Goal: Information Seeking & Learning: Learn about a topic

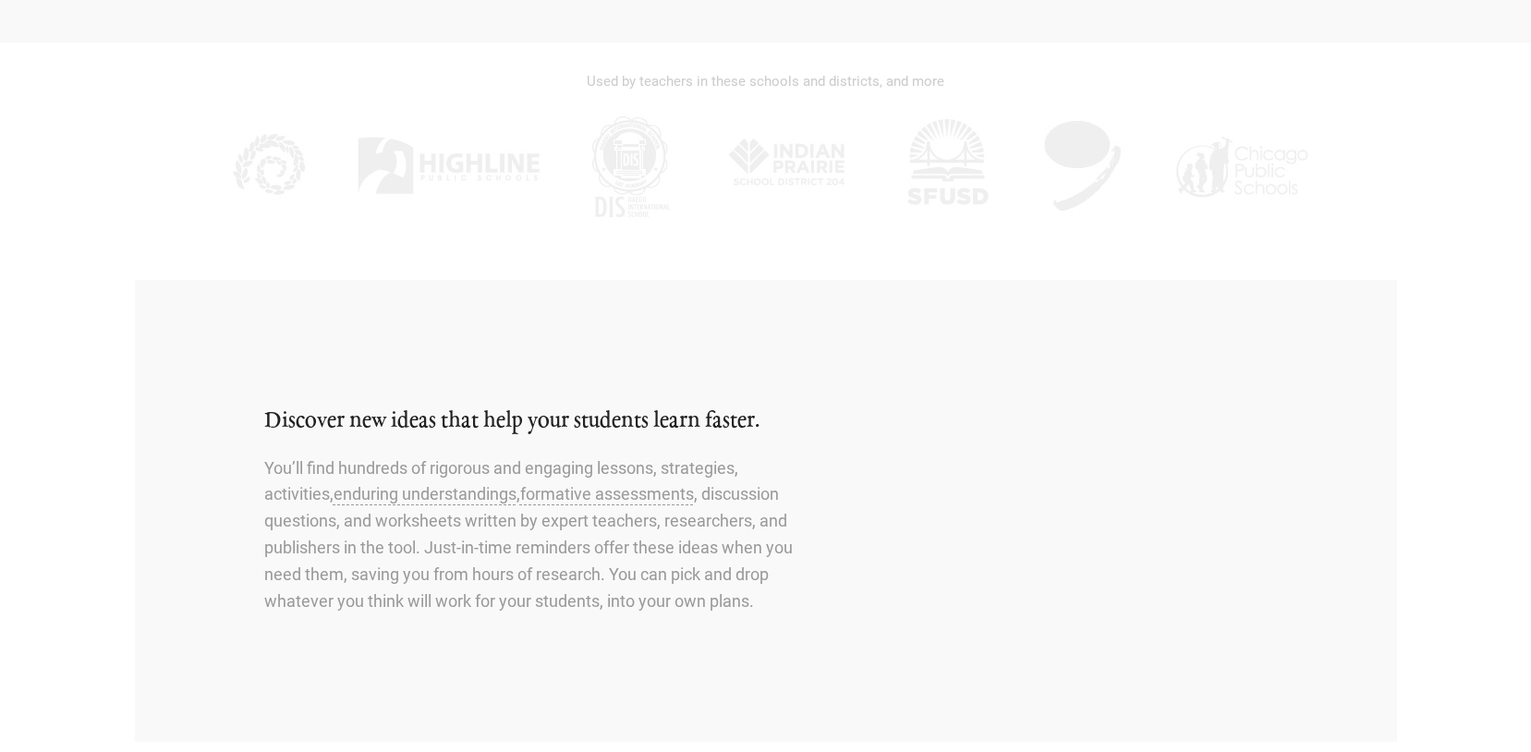
scroll to position [580, 0]
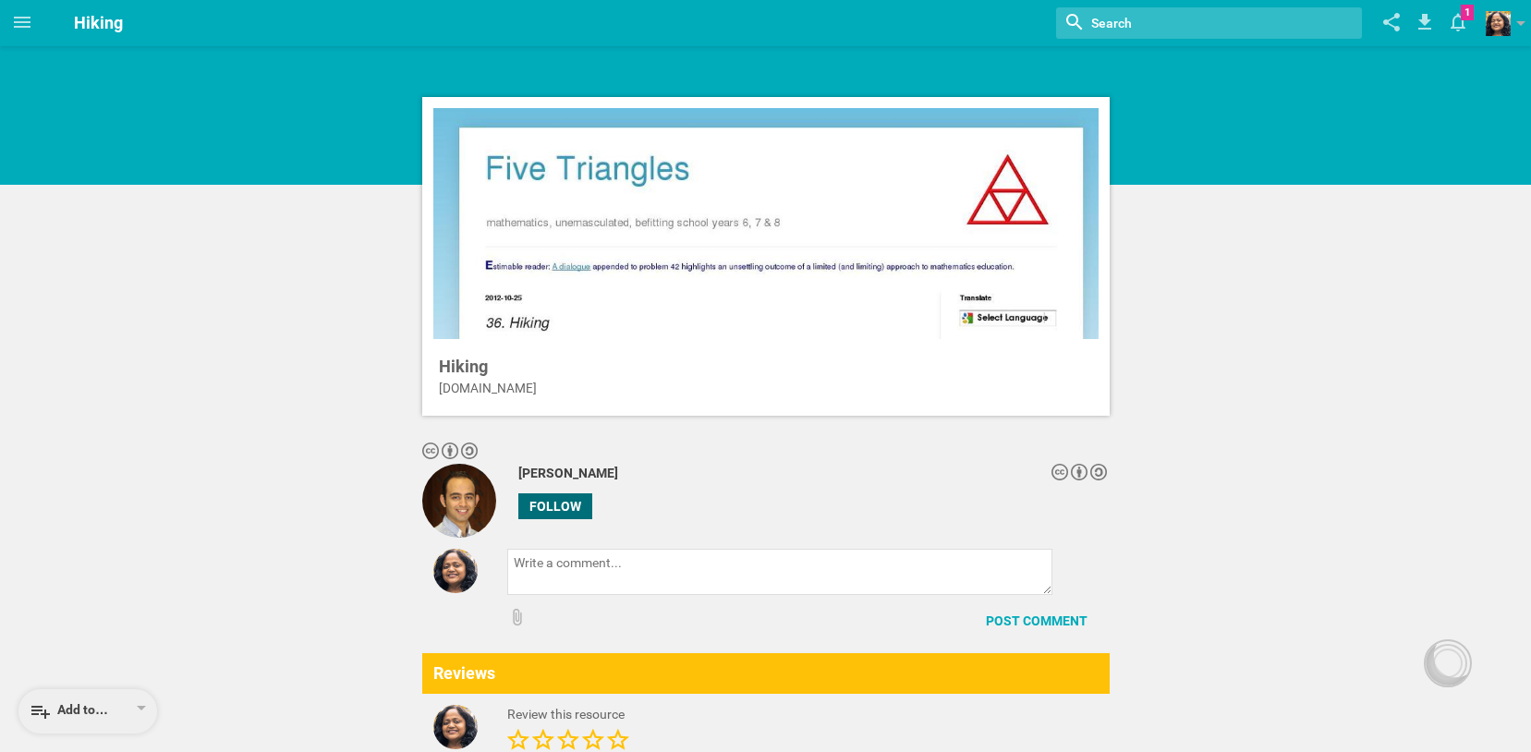
scroll to position [6, 0]
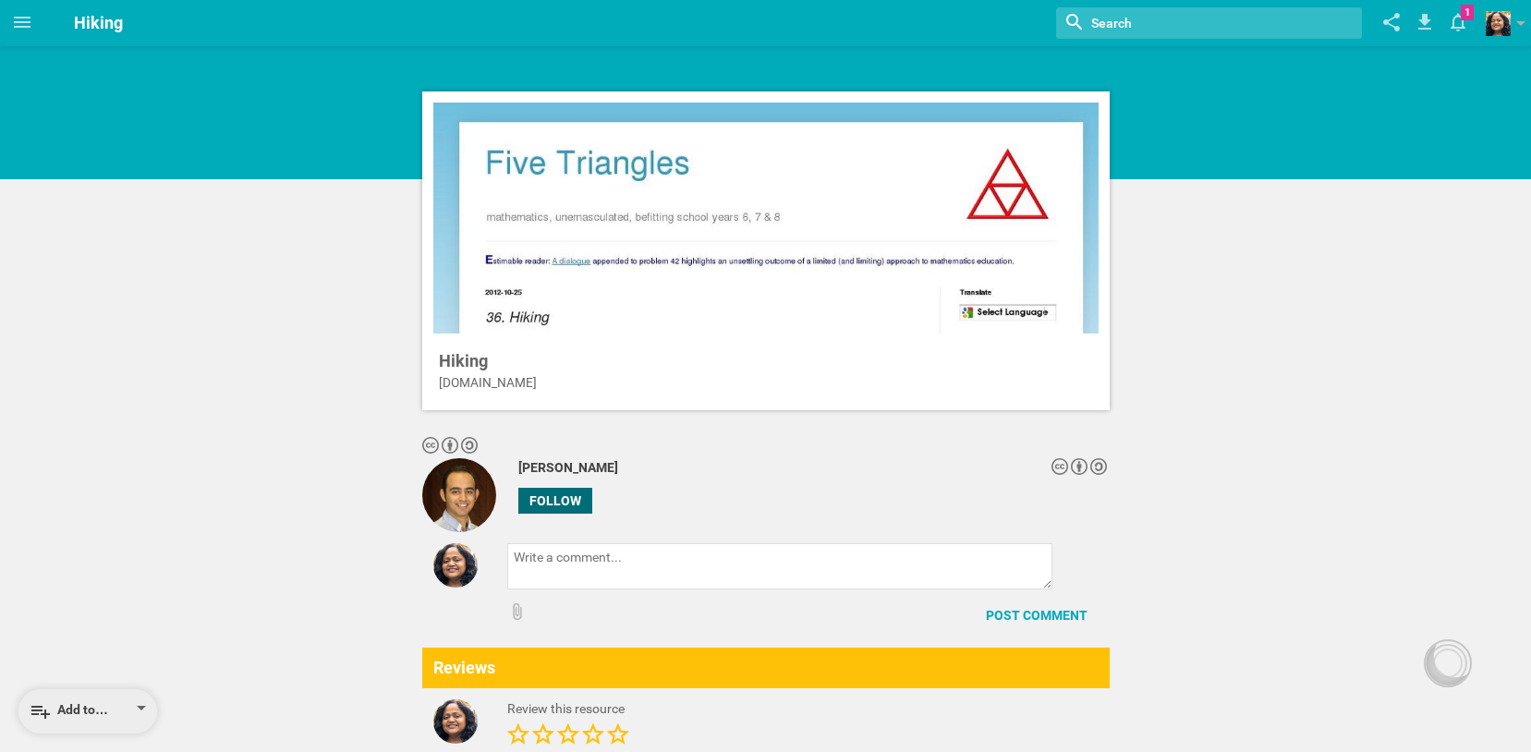
click at [97, 719] on div "Add to…" at bounding box center [69, 711] width 79 height 22
click at [610, 305] on div at bounding box center [765, 218] width 665 height 231
click at [81, 708] on div "Add to…" at bounding box center [69, 711] width 79 height 22
click at [75, 589] on div "Lesson…" at bounding box center [88, 586] width 116 height 18
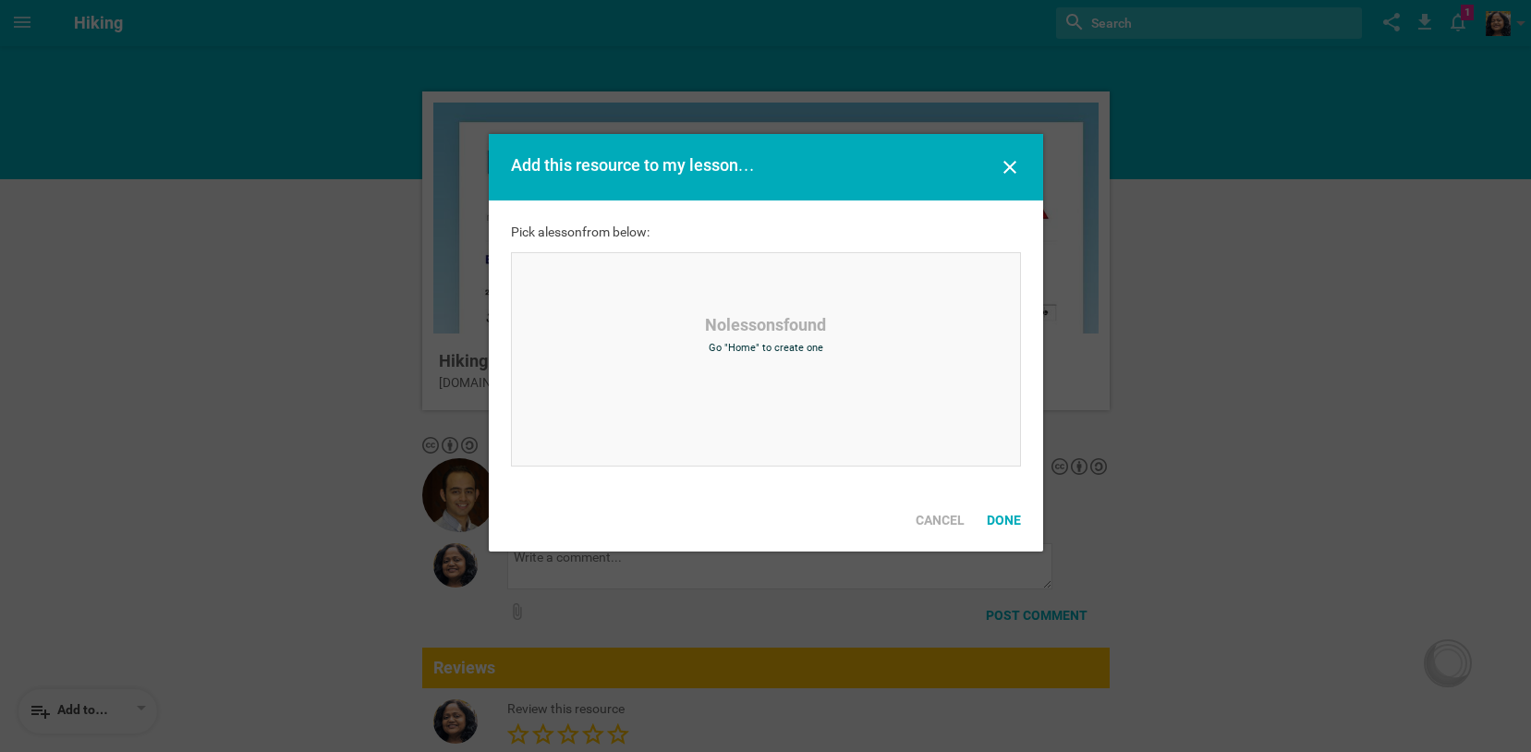
click at [777, 348] on link "Go "Home" to create one" at bounding box center [766, 348] width 115 height 12
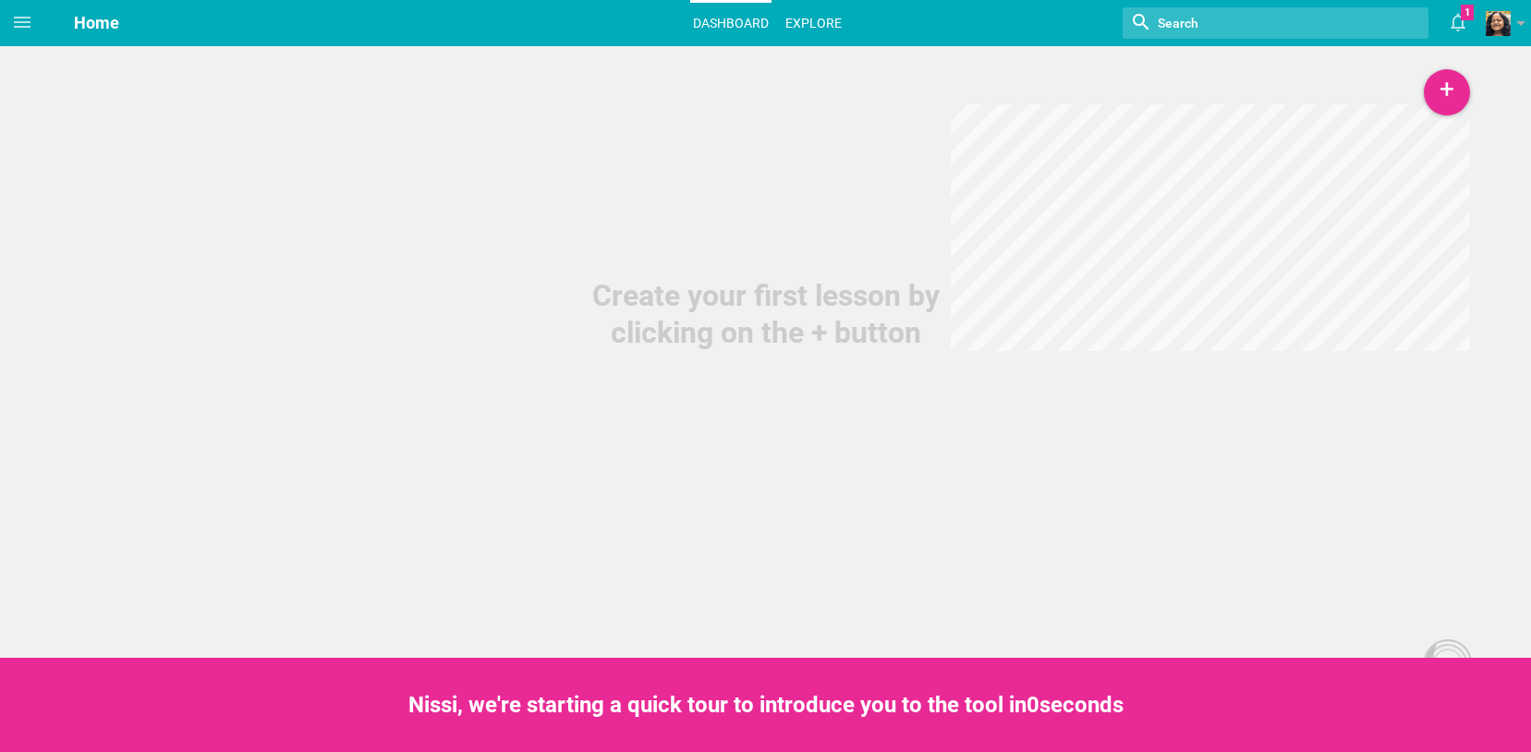
click at [802, 21] on link "Explore" at bounding box center [813, 23] width 62 height 41
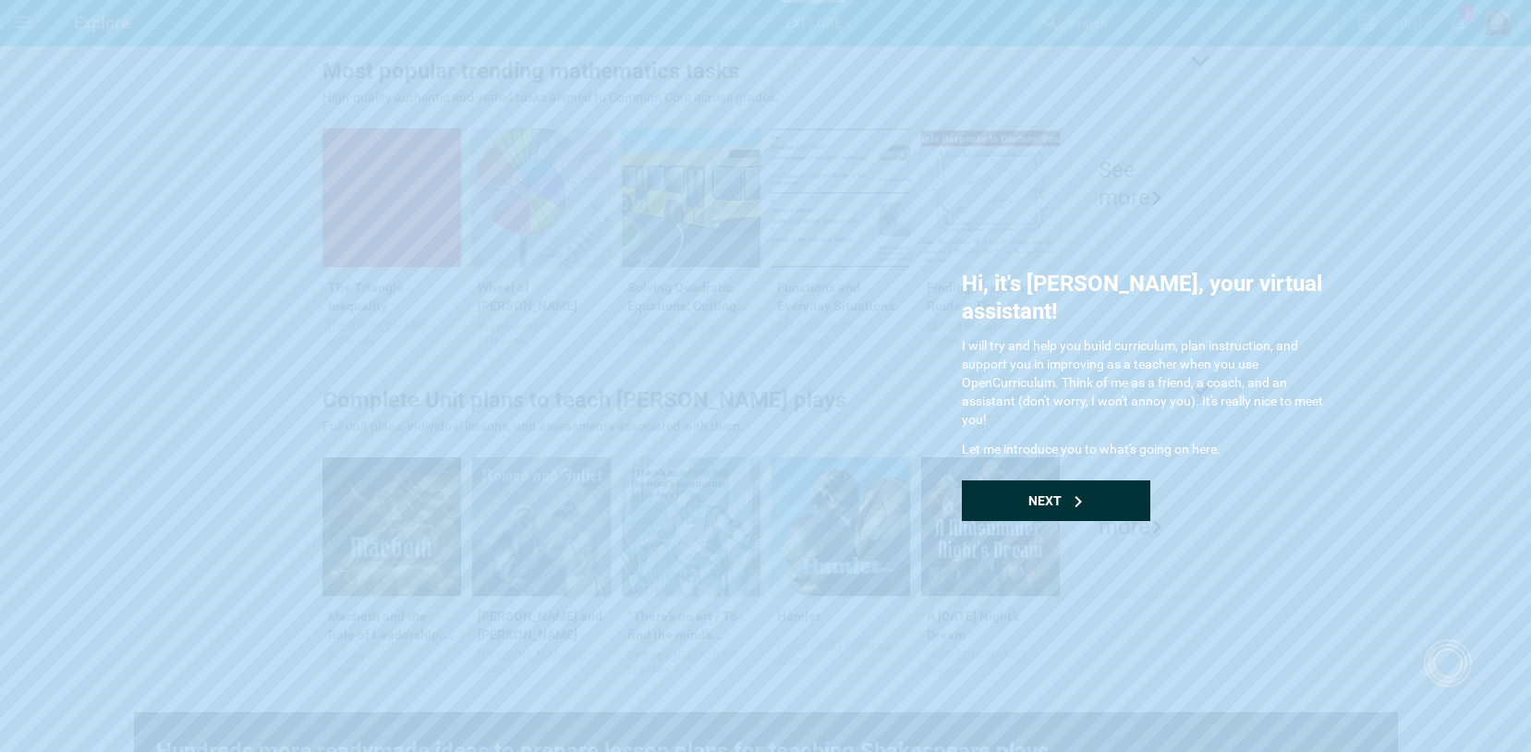
click at [1072, 496] on icon at bounding box center [1077, 501] width 11 height 11
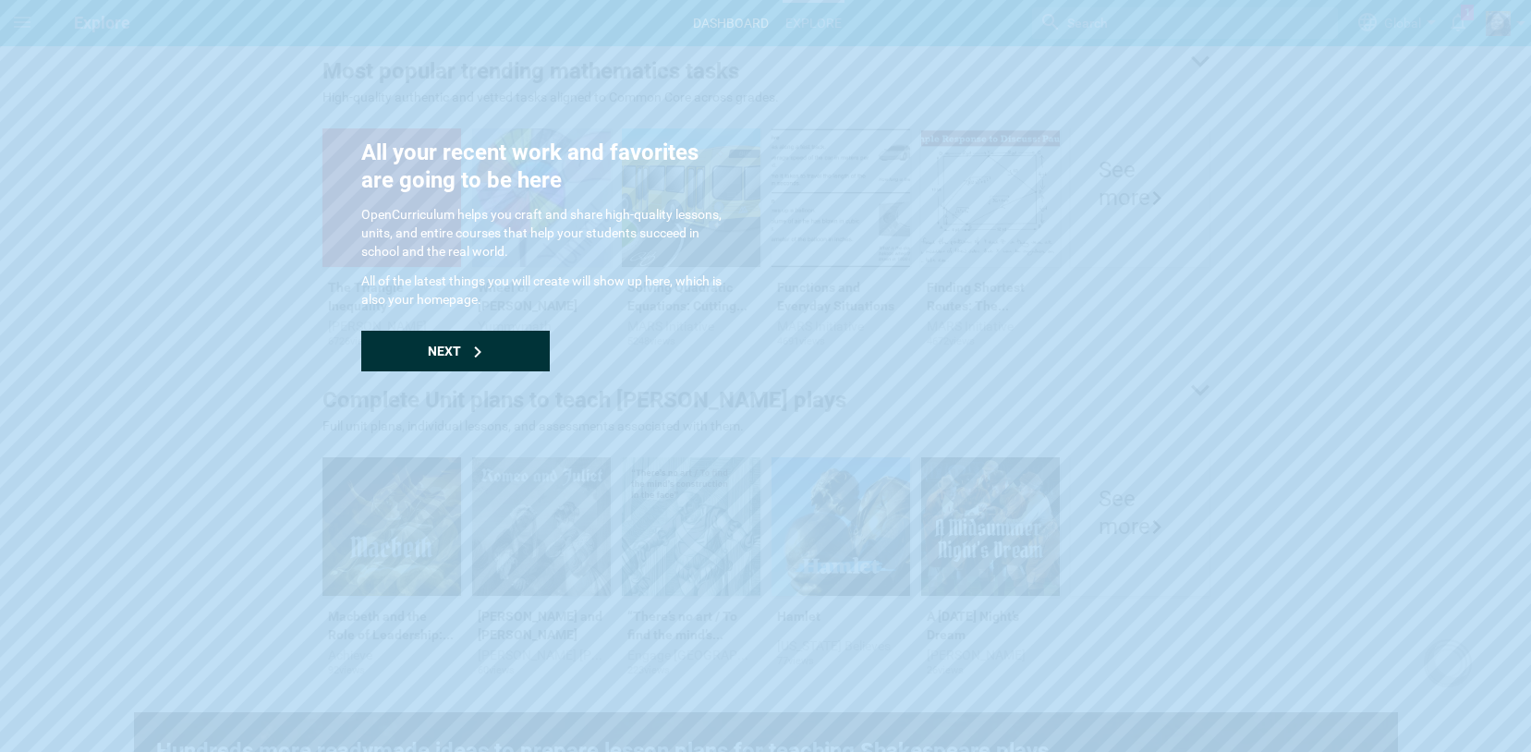
click at [439, 341] on div "Next" at bounding box center [455, 351] width 188 height 41
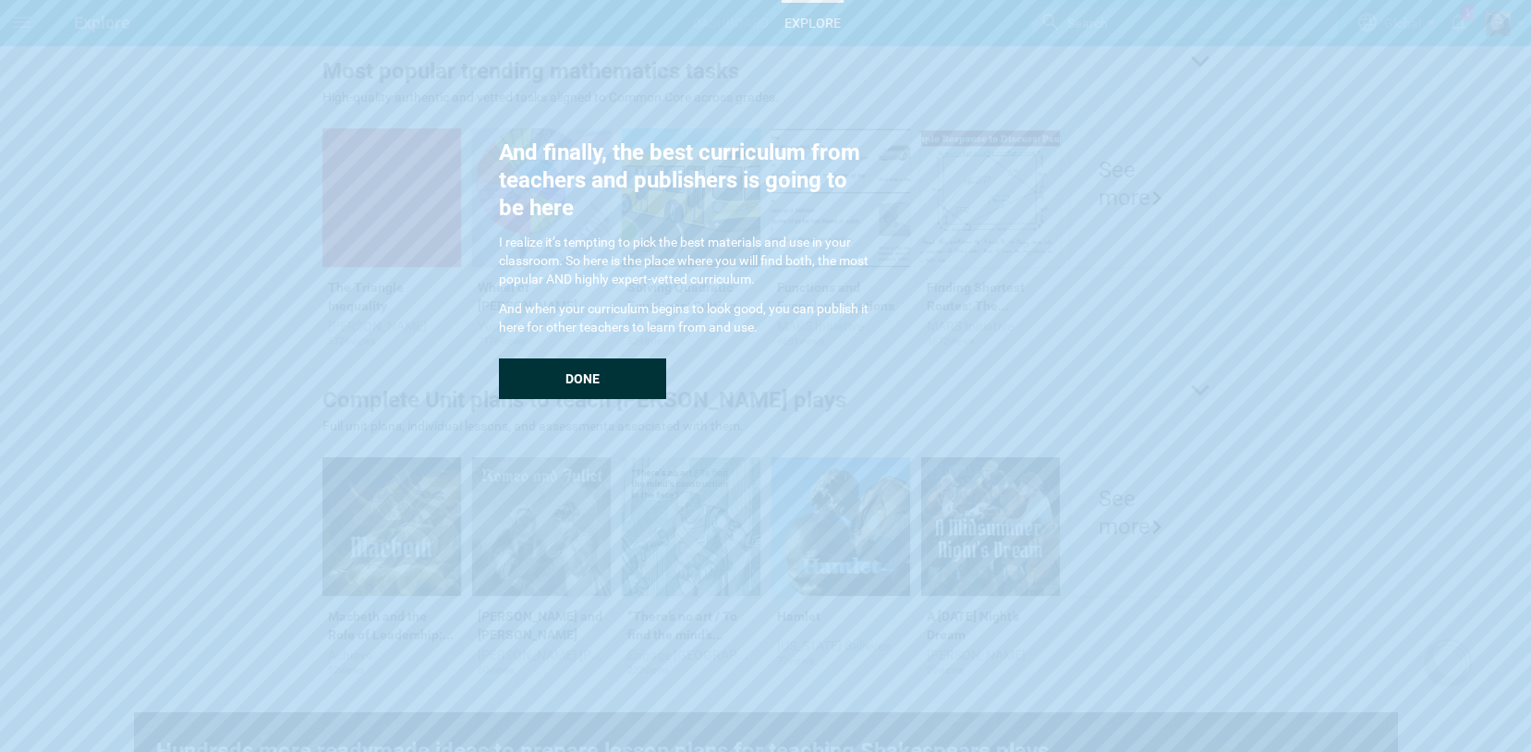
click at [629, 370] on div "Done" at bounding box center [582, 378] width 167 height 41
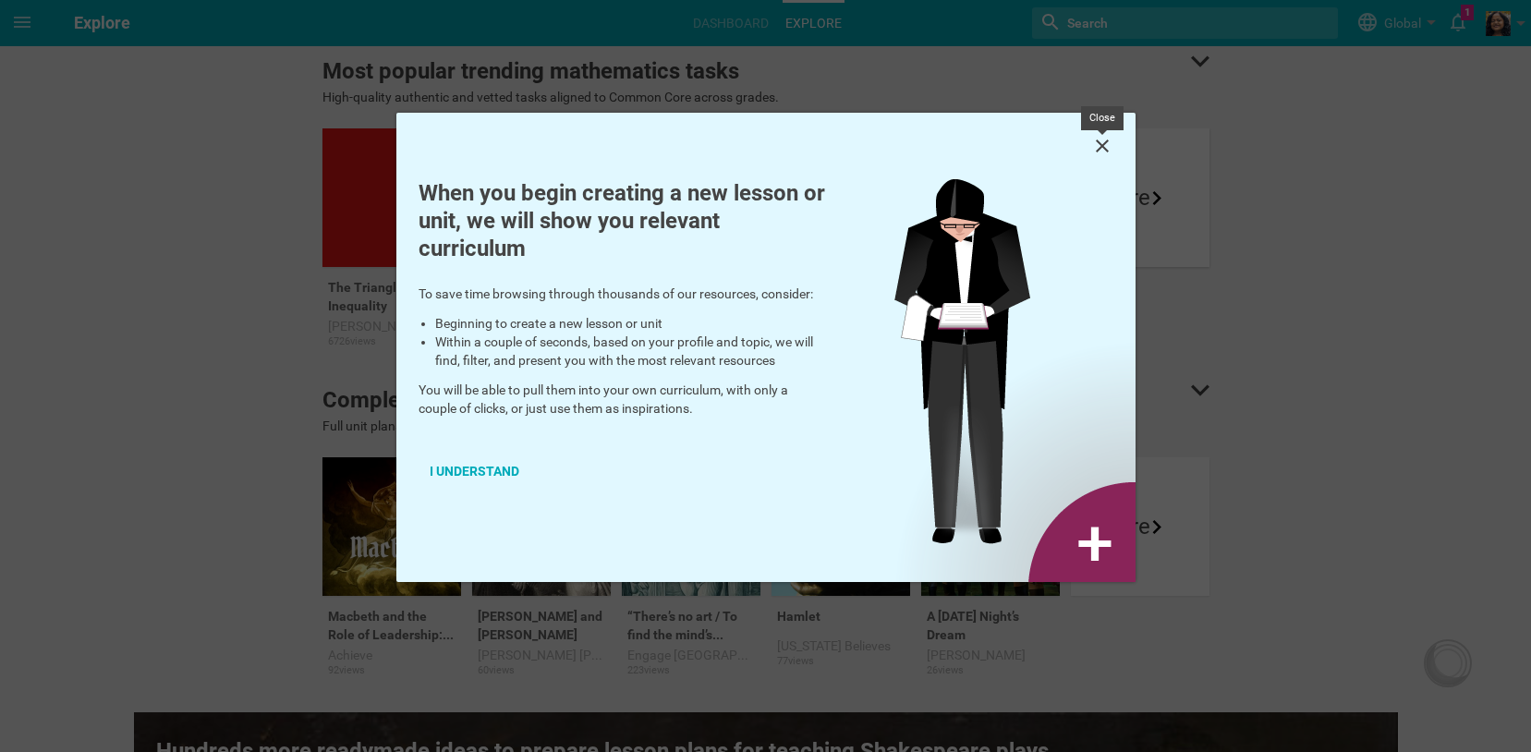
click at [1097, 152] on icon at bounding box center [1102, 146] width 22 height 22
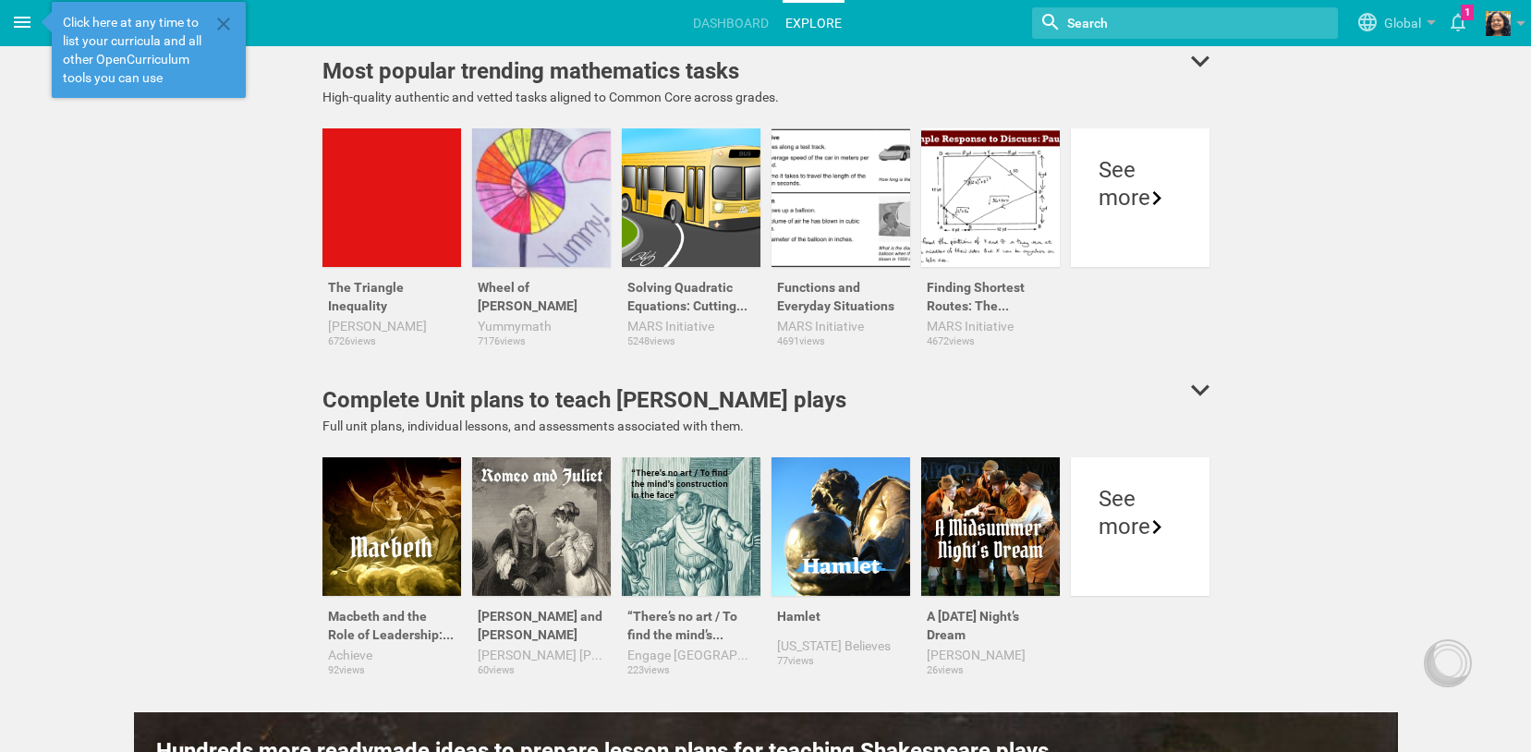
click at [18, 18] on icon at bounding box center [22, 22] width 17 height 11
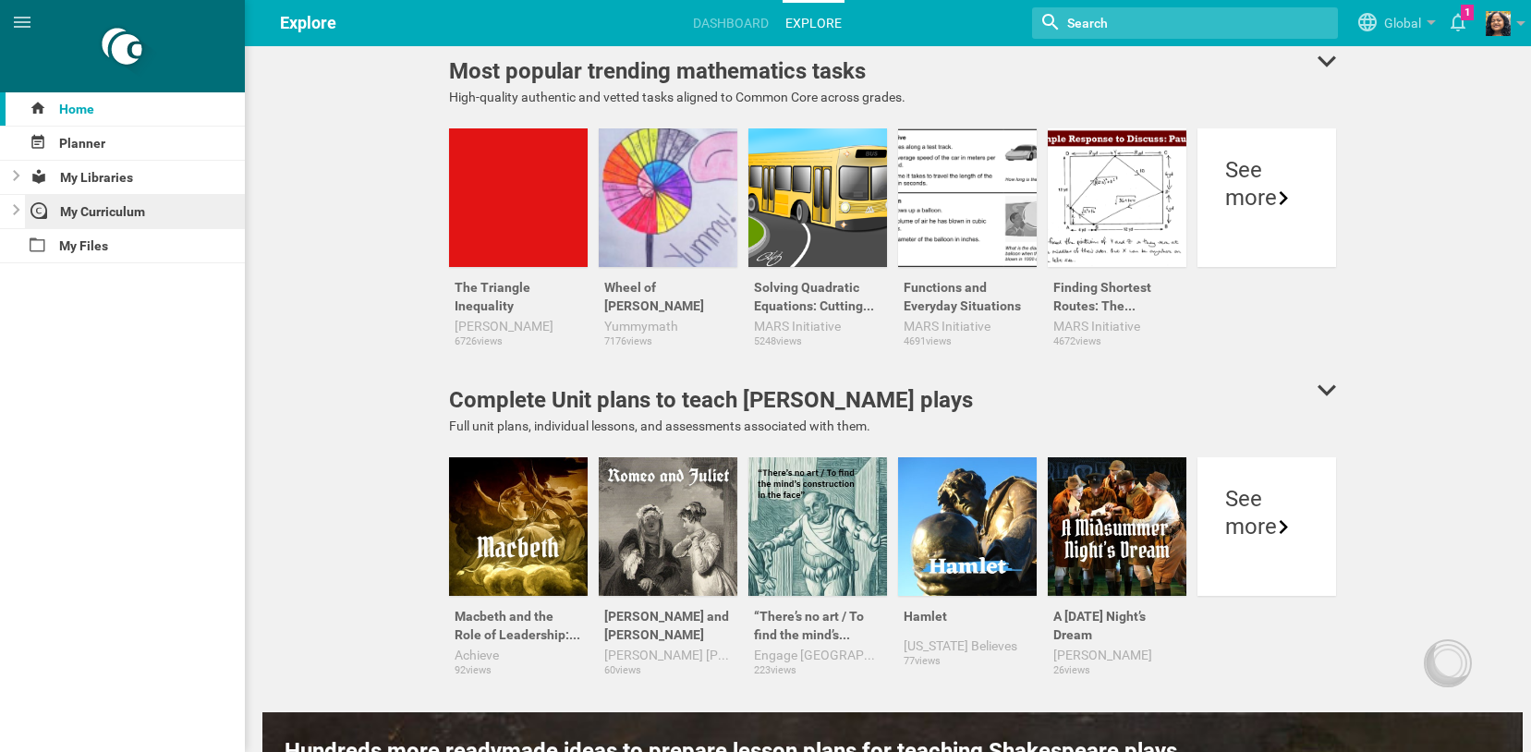
click at [127, 212] on div "My Curriculum" at bounding box center [135, 211] width 221 height 33
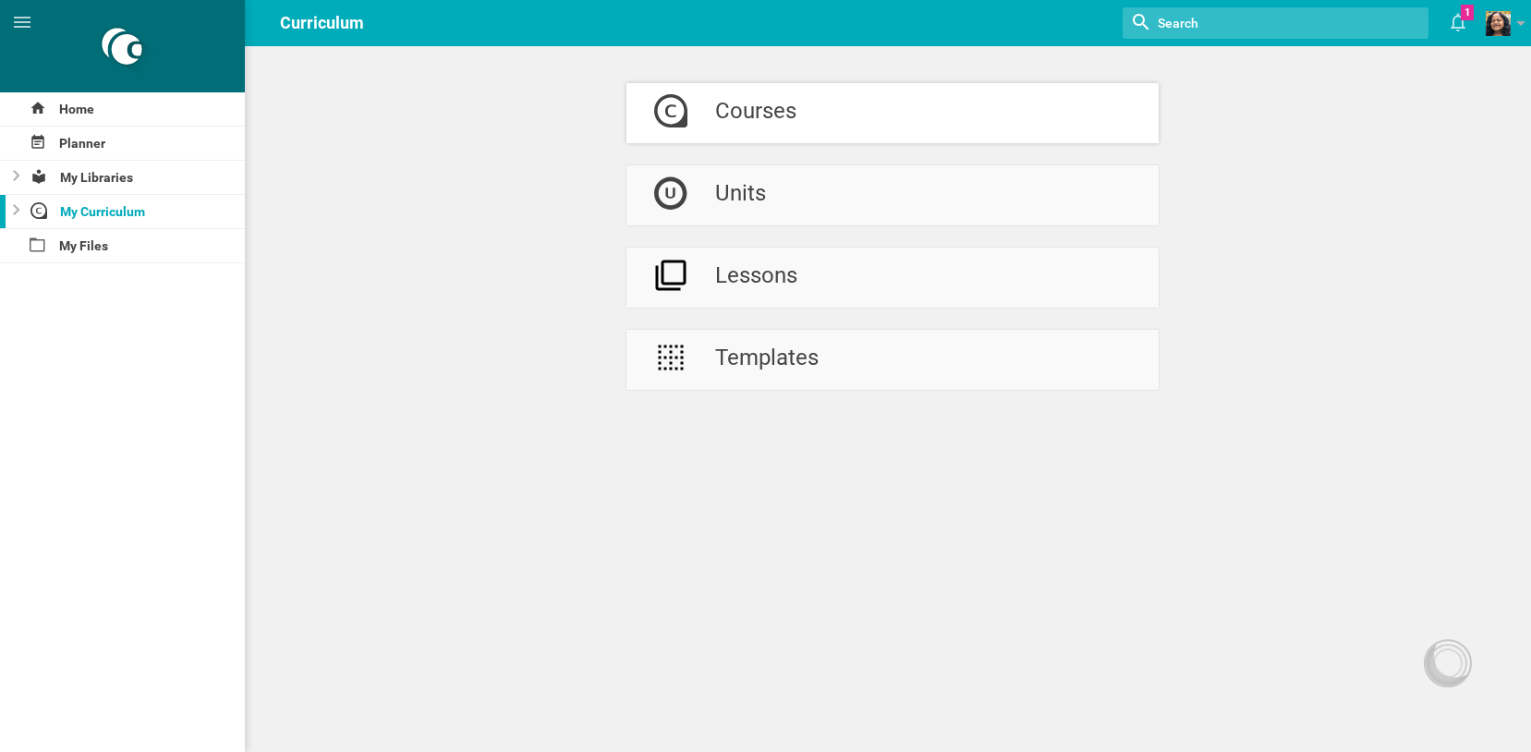
click at [756, 112] on div "Courses" at bounding box center [755, 113] width 81 height 60
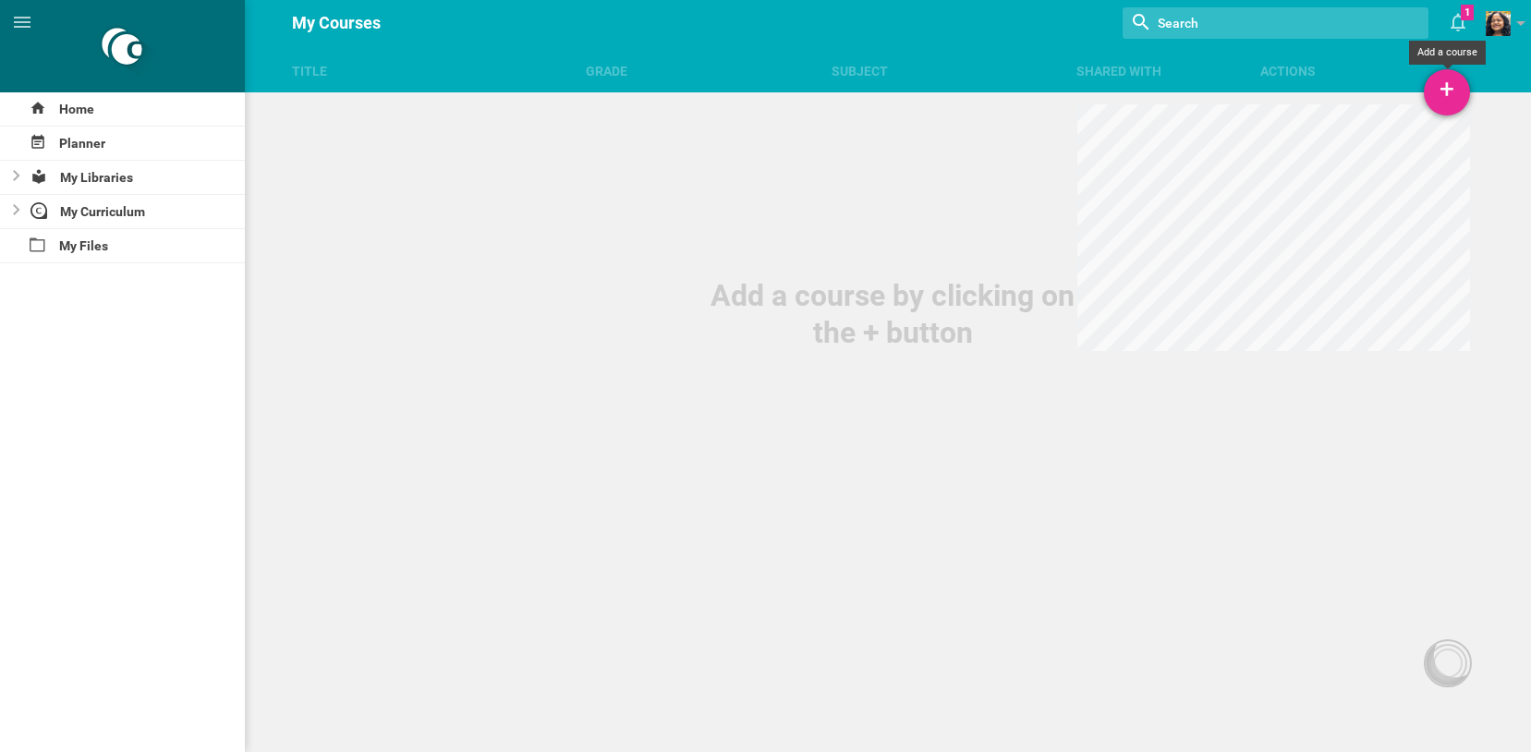
click at [1447, 98] on div "+" at bounding box center [1446, 92] width 46 height 46
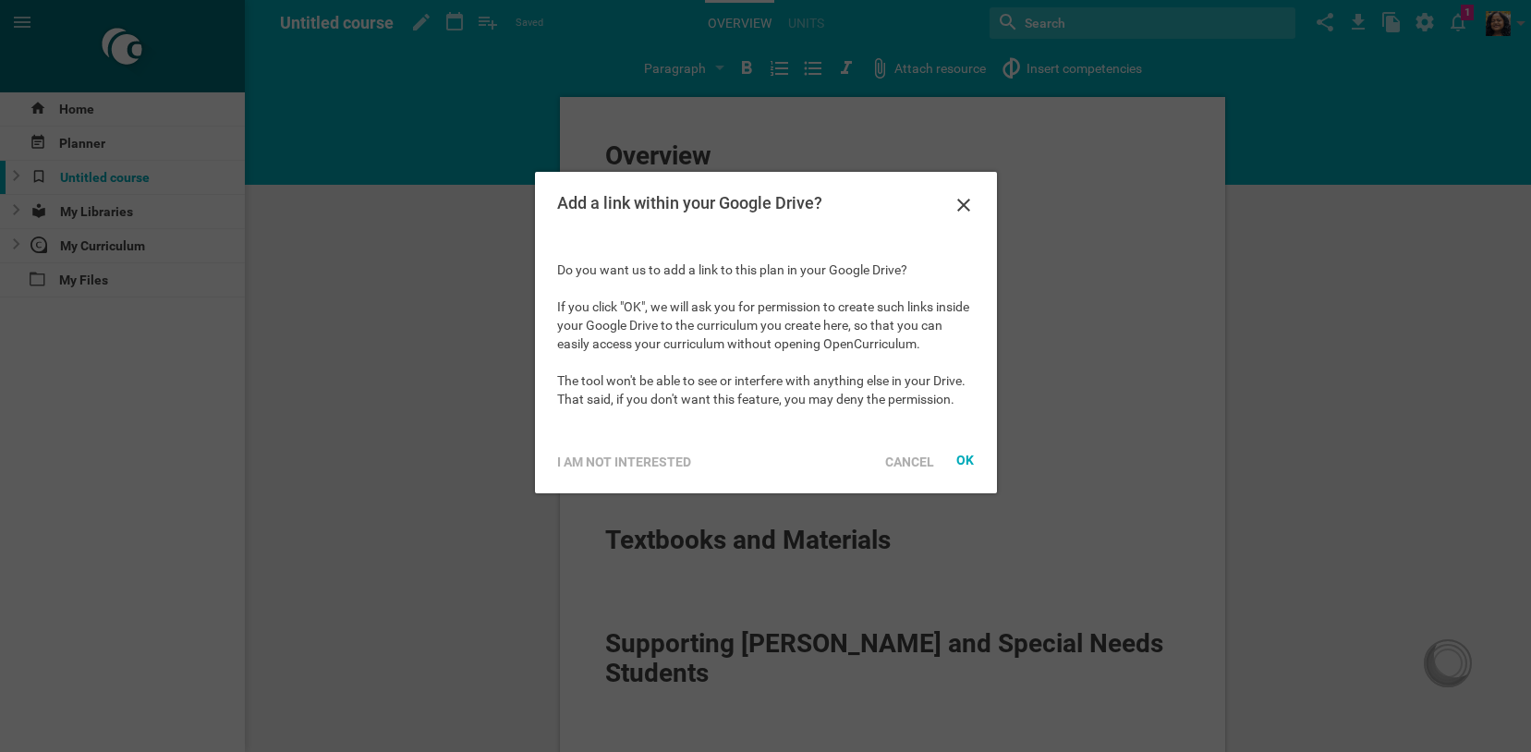
click at [914, 466] on div "Cancel" at bounding box center [909, 462] width 71 height 41
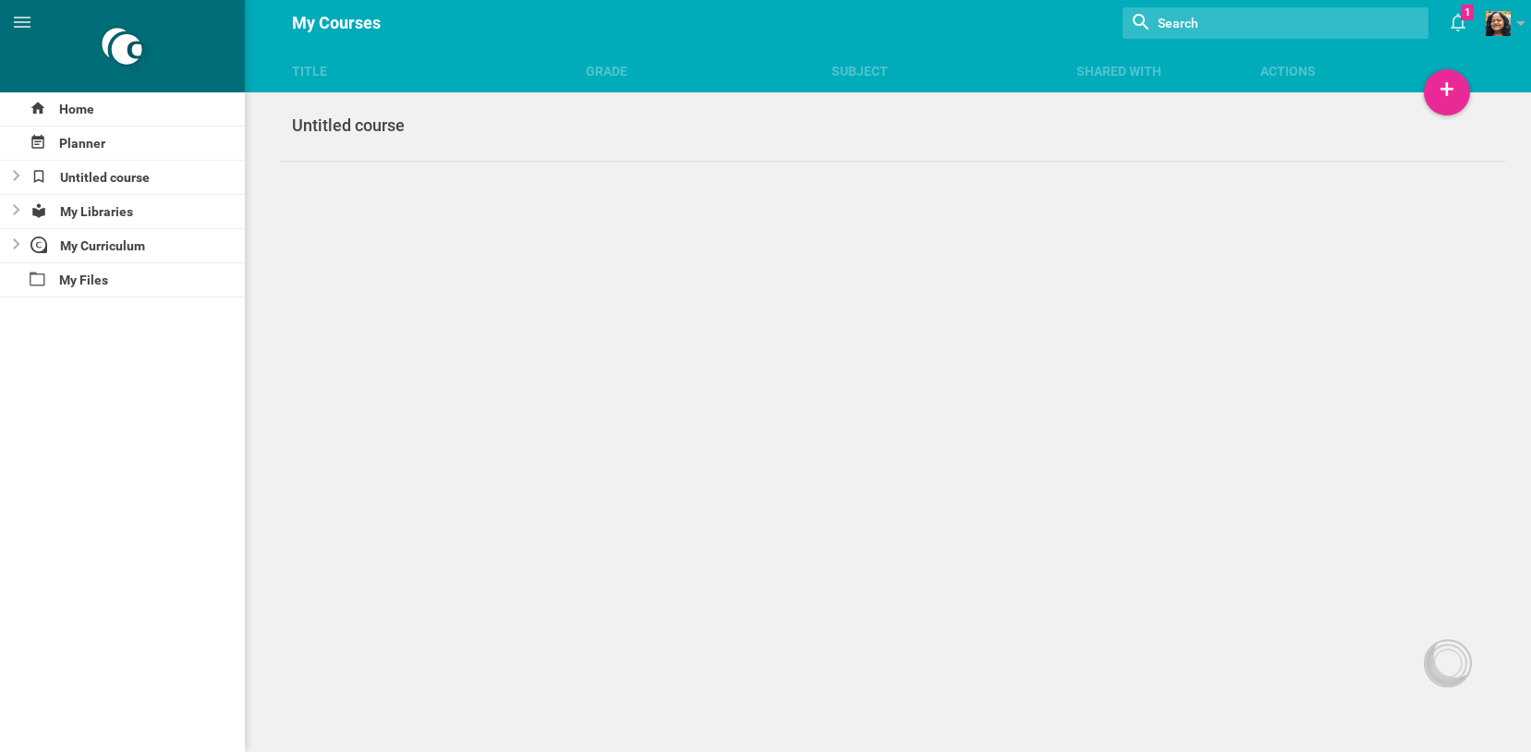
click at [1278, 130] on div "Title Grade Subject Shared with Actions Home Planner Untitled course My Librari…" at bounding box center [765, 376] width 1531 height 752
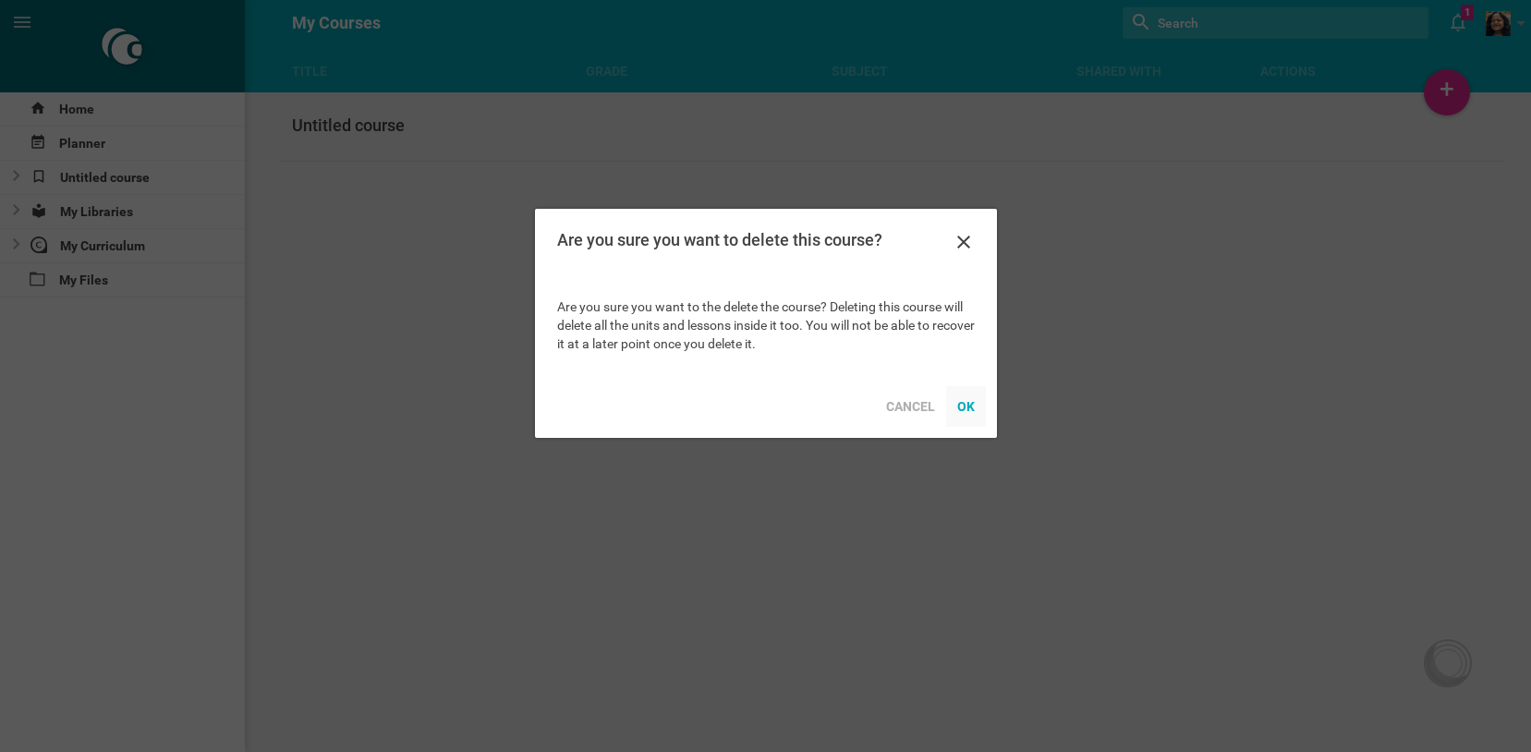
click at [974, 412] on div "OK" at bounding box center [966, 406] width 40 height 41
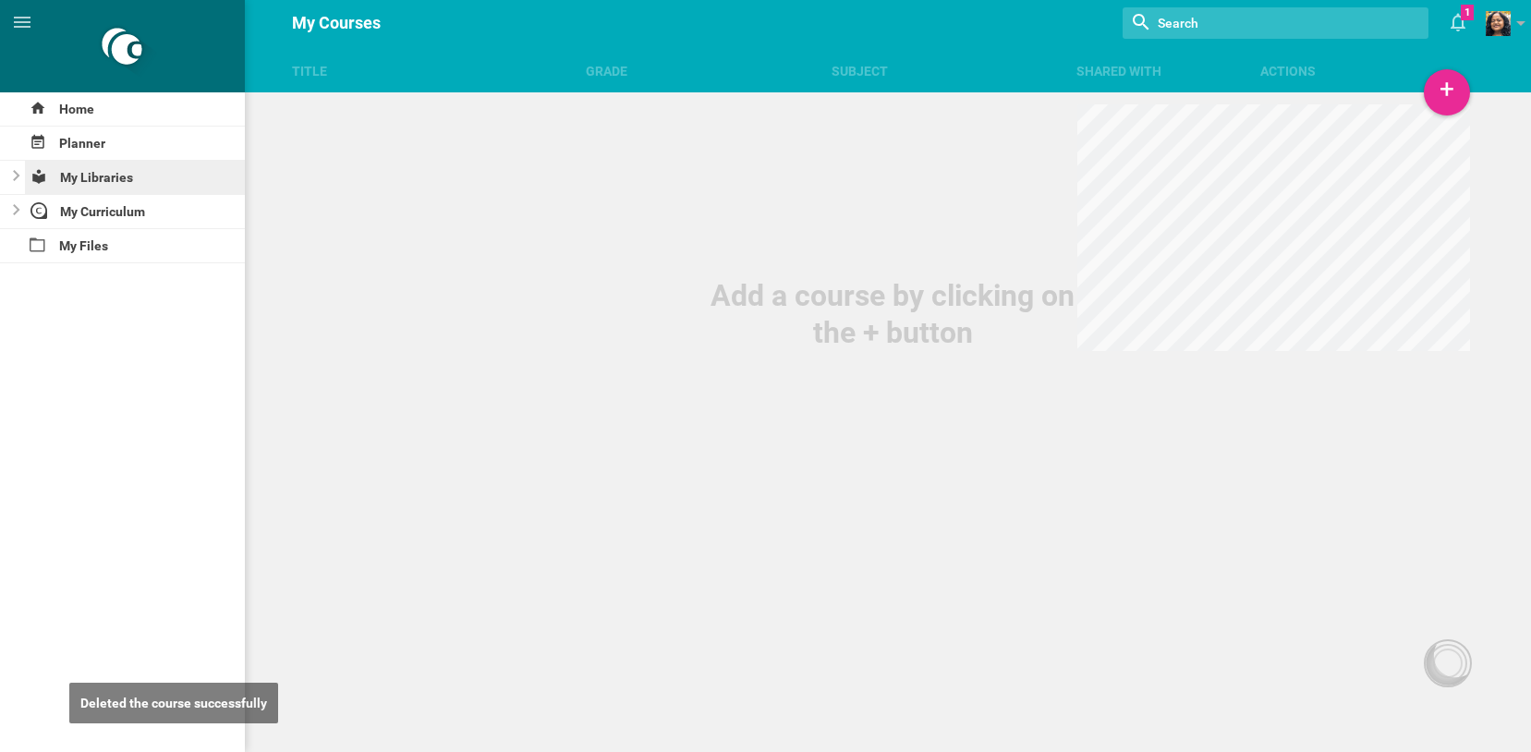
click at [109, 177] on div "My Libraries" at bounding box center [135, 177] width 221 height 33
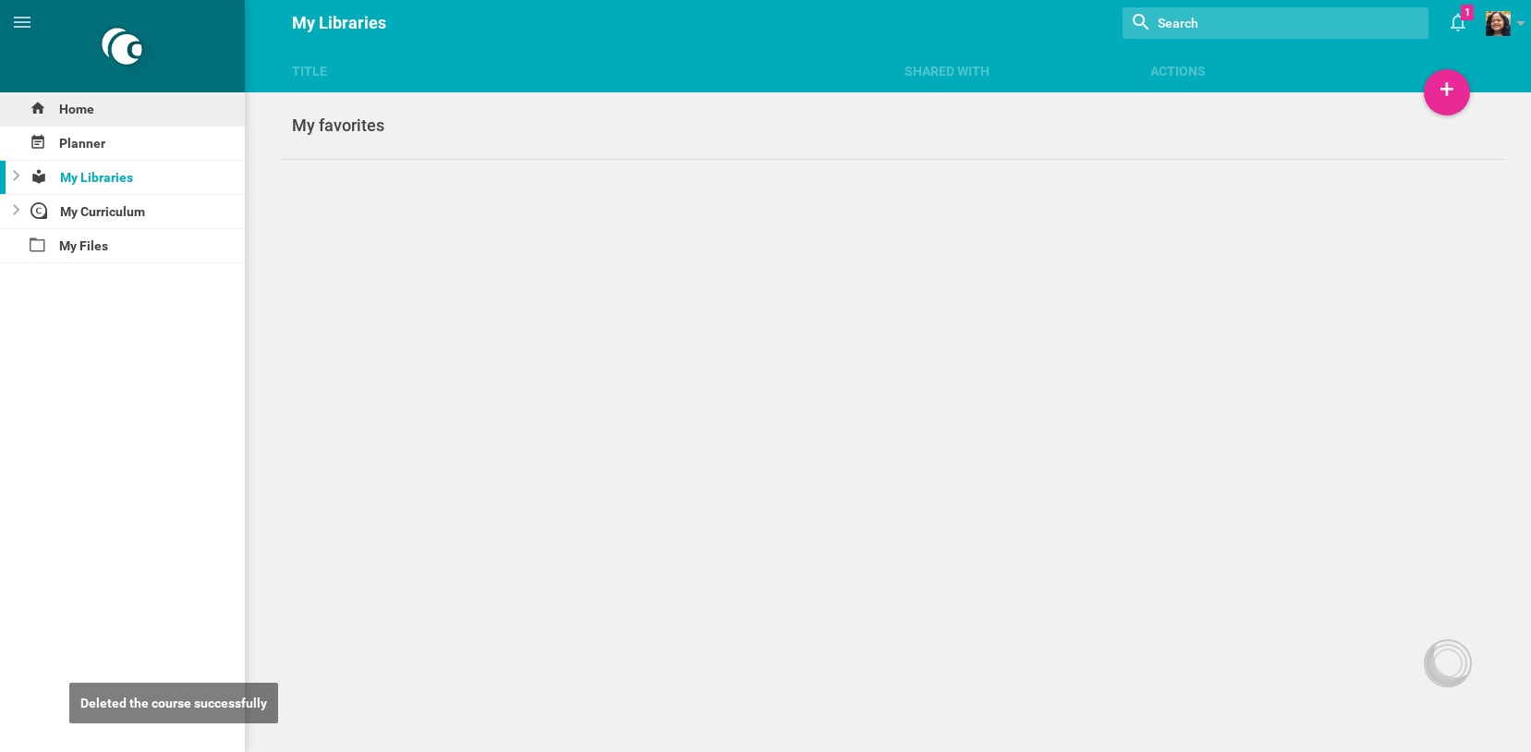
click at [60, 110] on div "Home" at bounding box center [122, 108] width 245 height 33
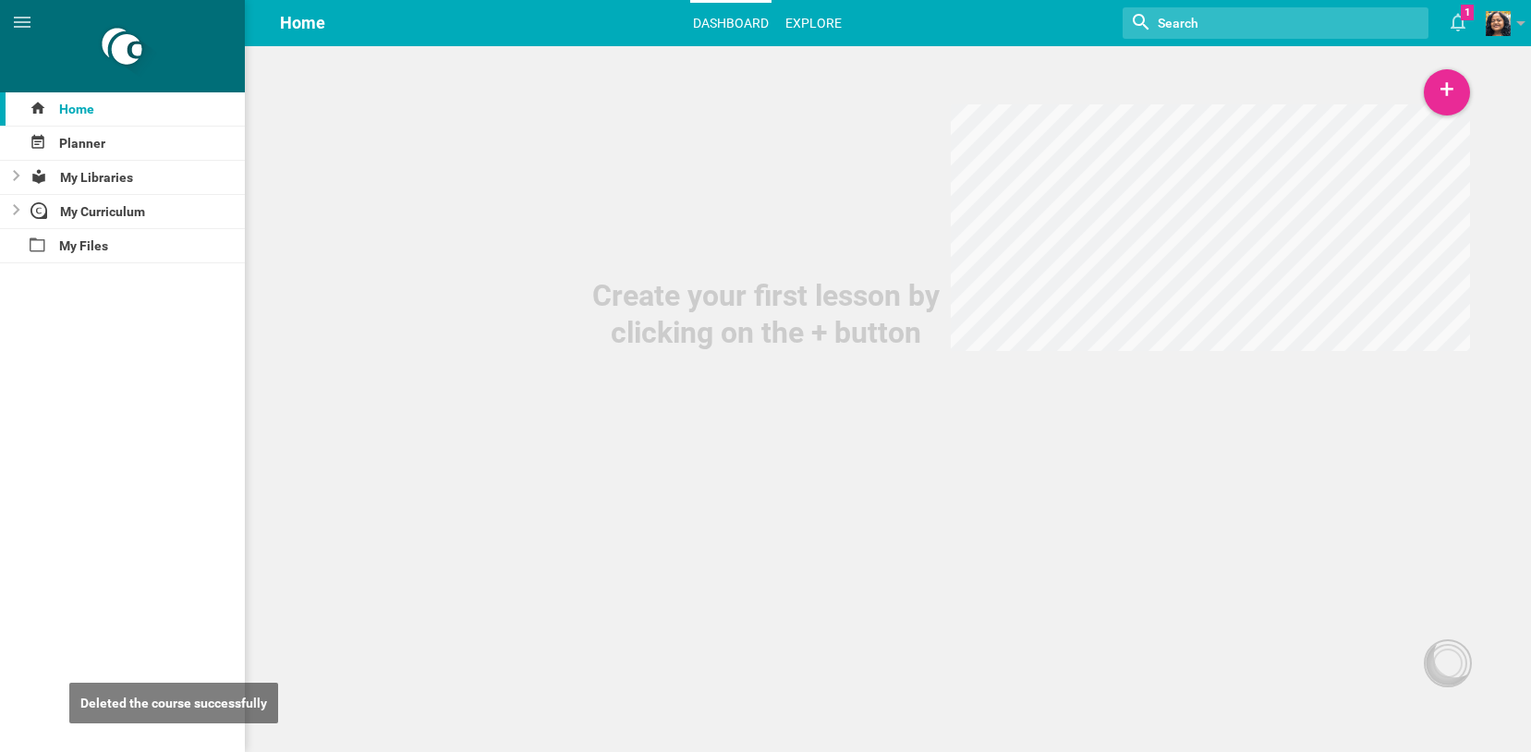
click at [824, 21] on link "Explore" at bounding box center [813, 23] width 62 height 41
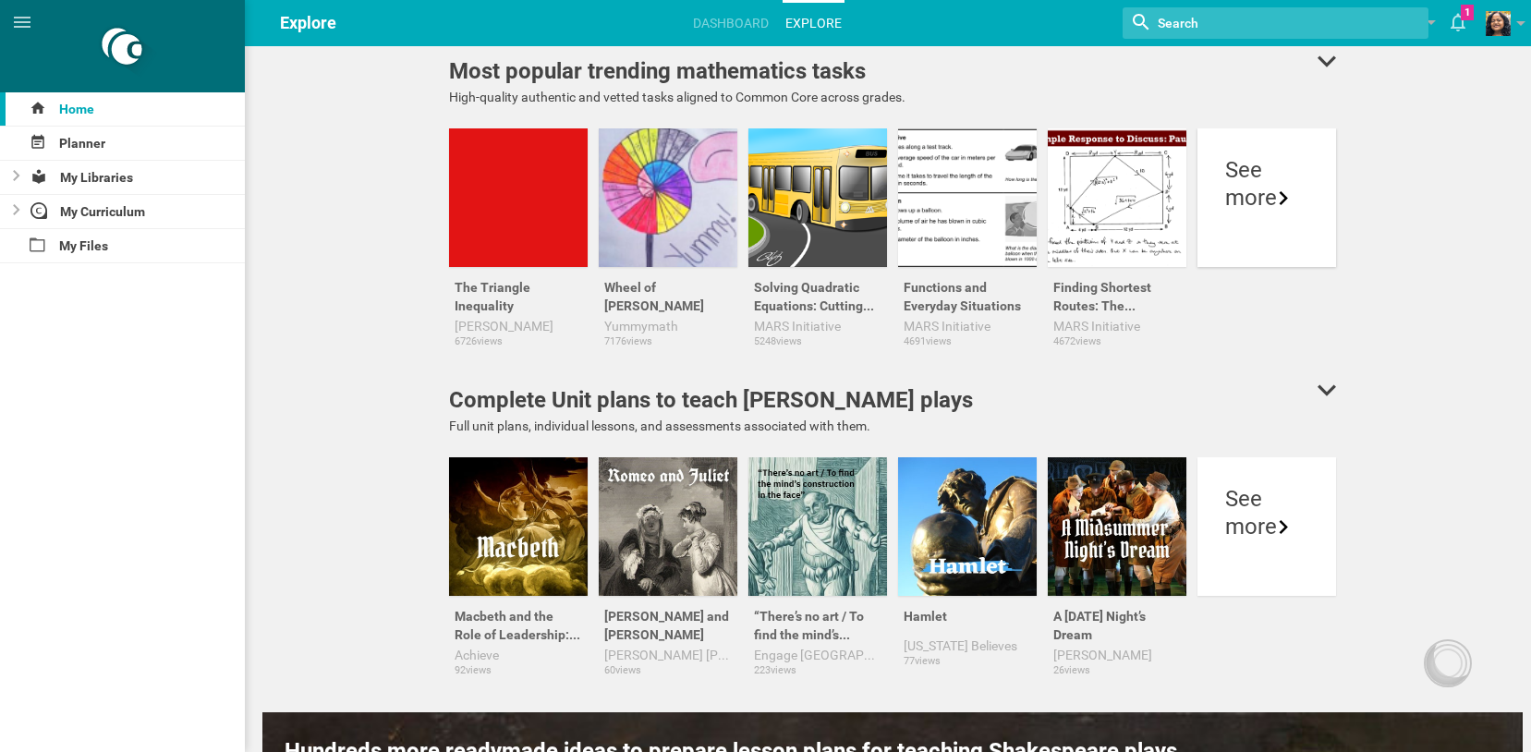
click at [1299, 195] on div "more" at bounding box center [1266, 198] width 83 height 28
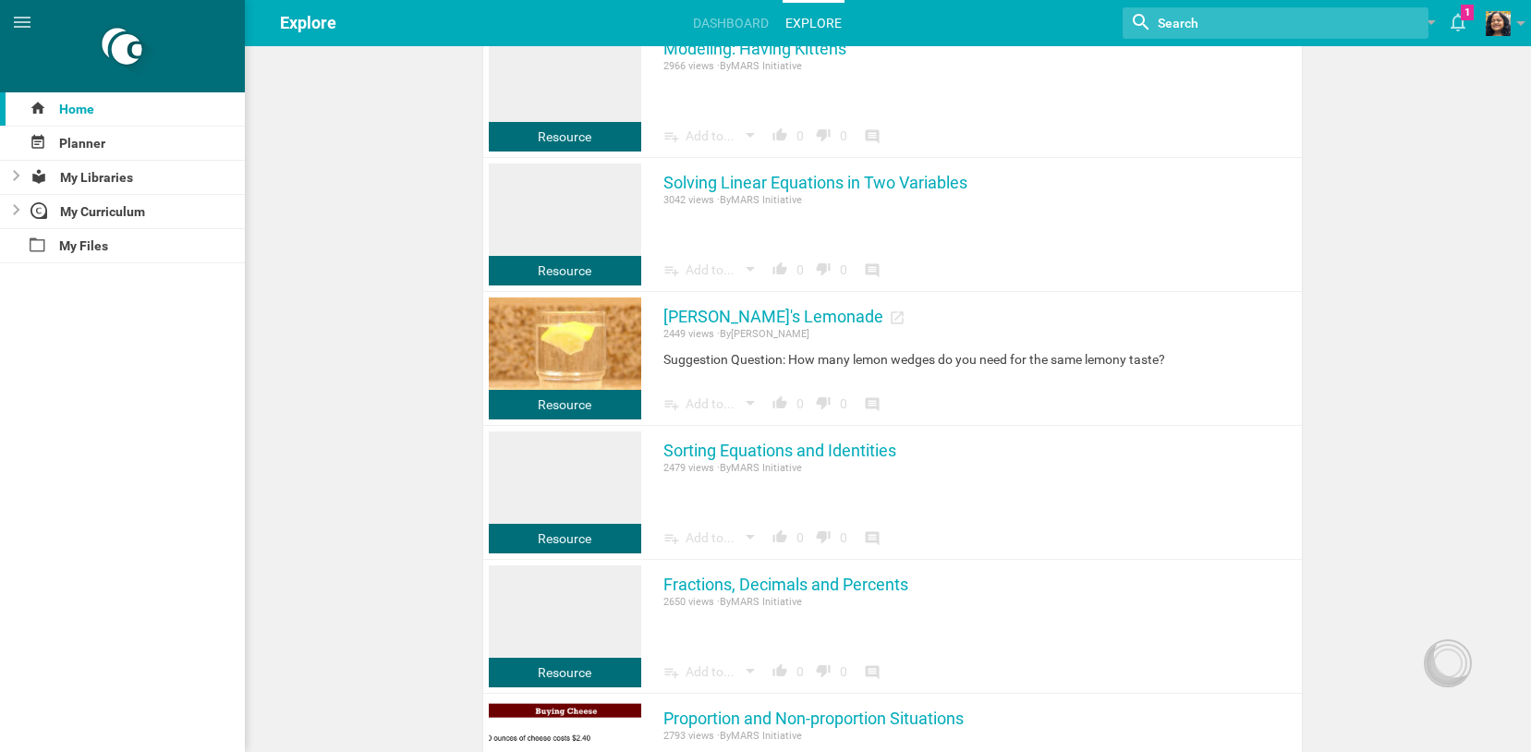
scroll to position [2447, 0]
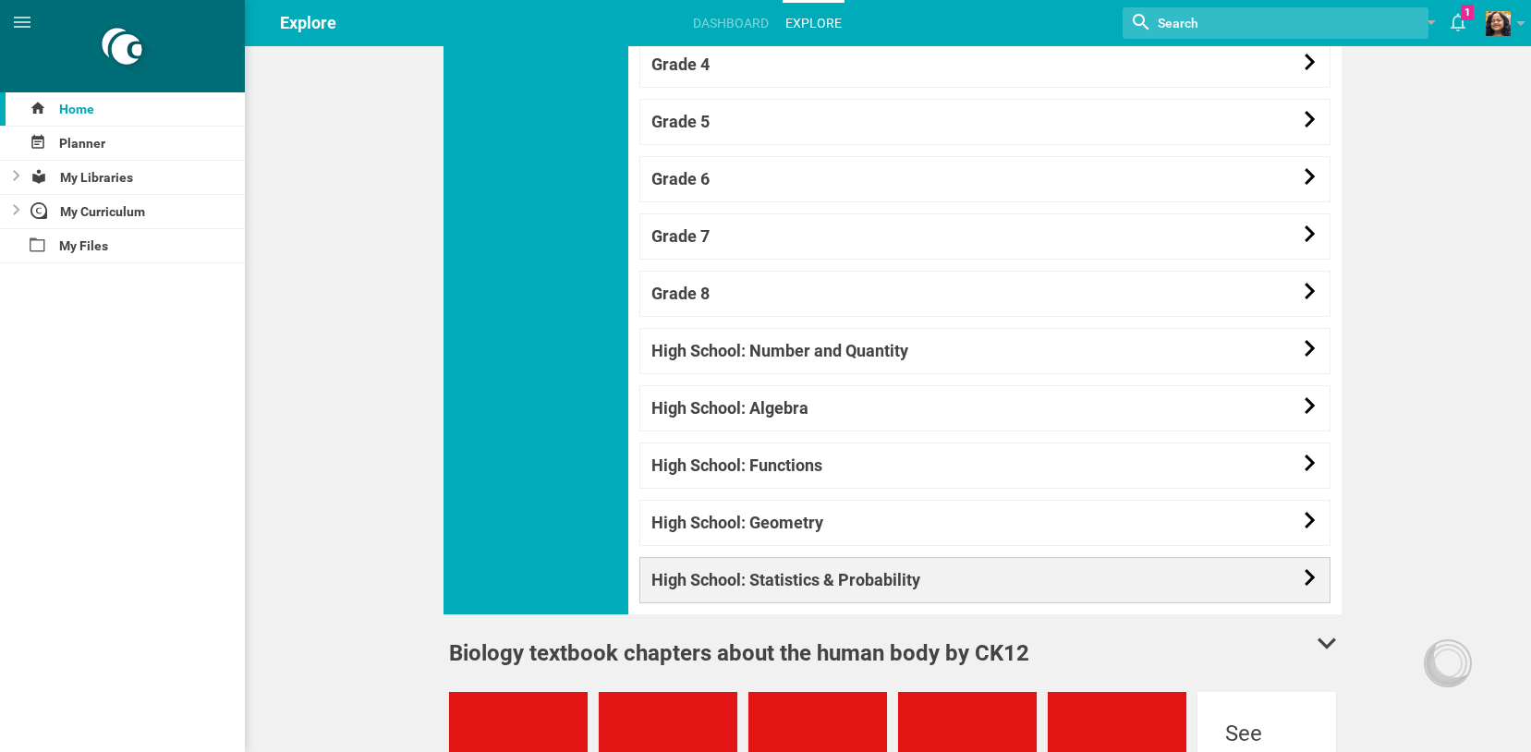
scroll to position [1893, 0]
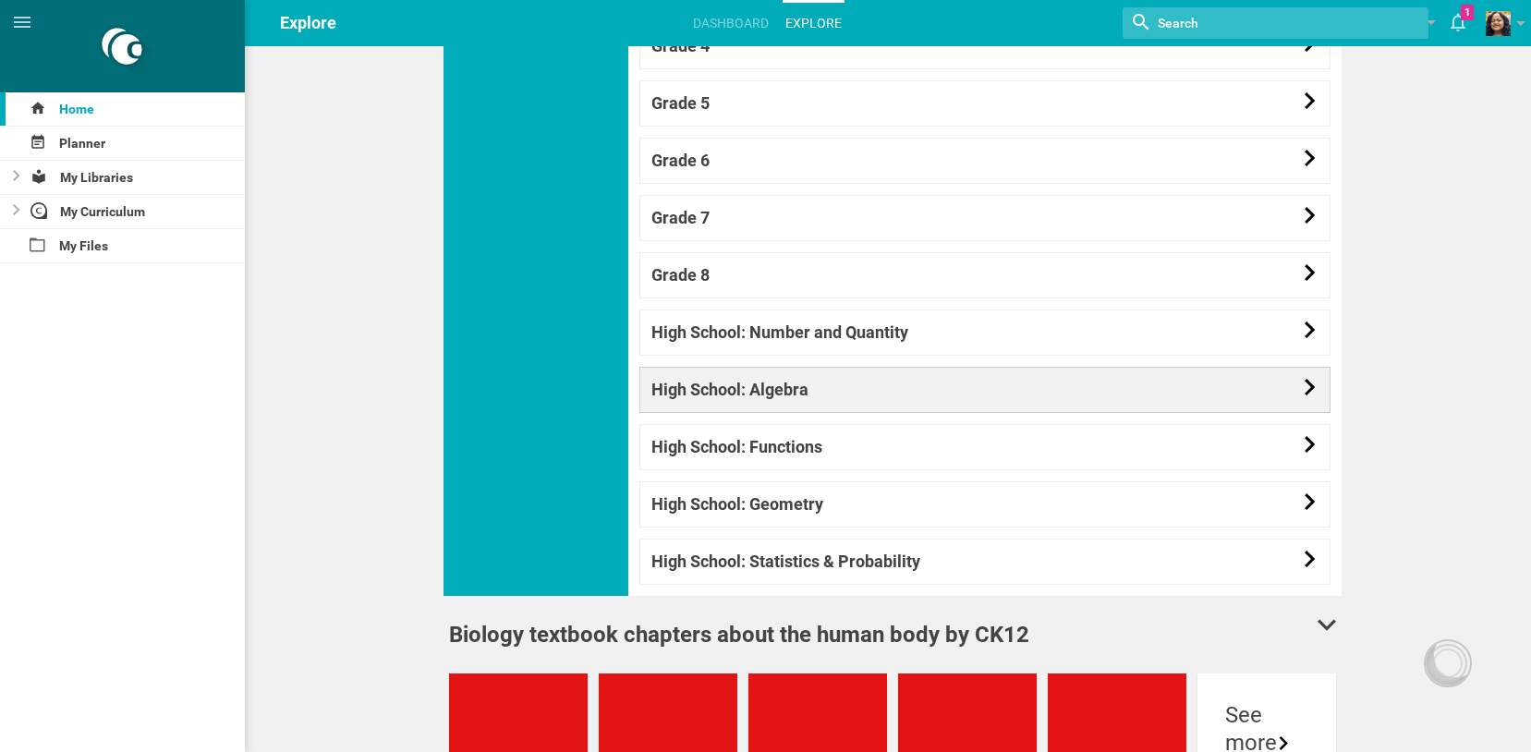
click at [790, 383] on link "High School: Algebra" at bounding box center [984, 390] width 691 height 46
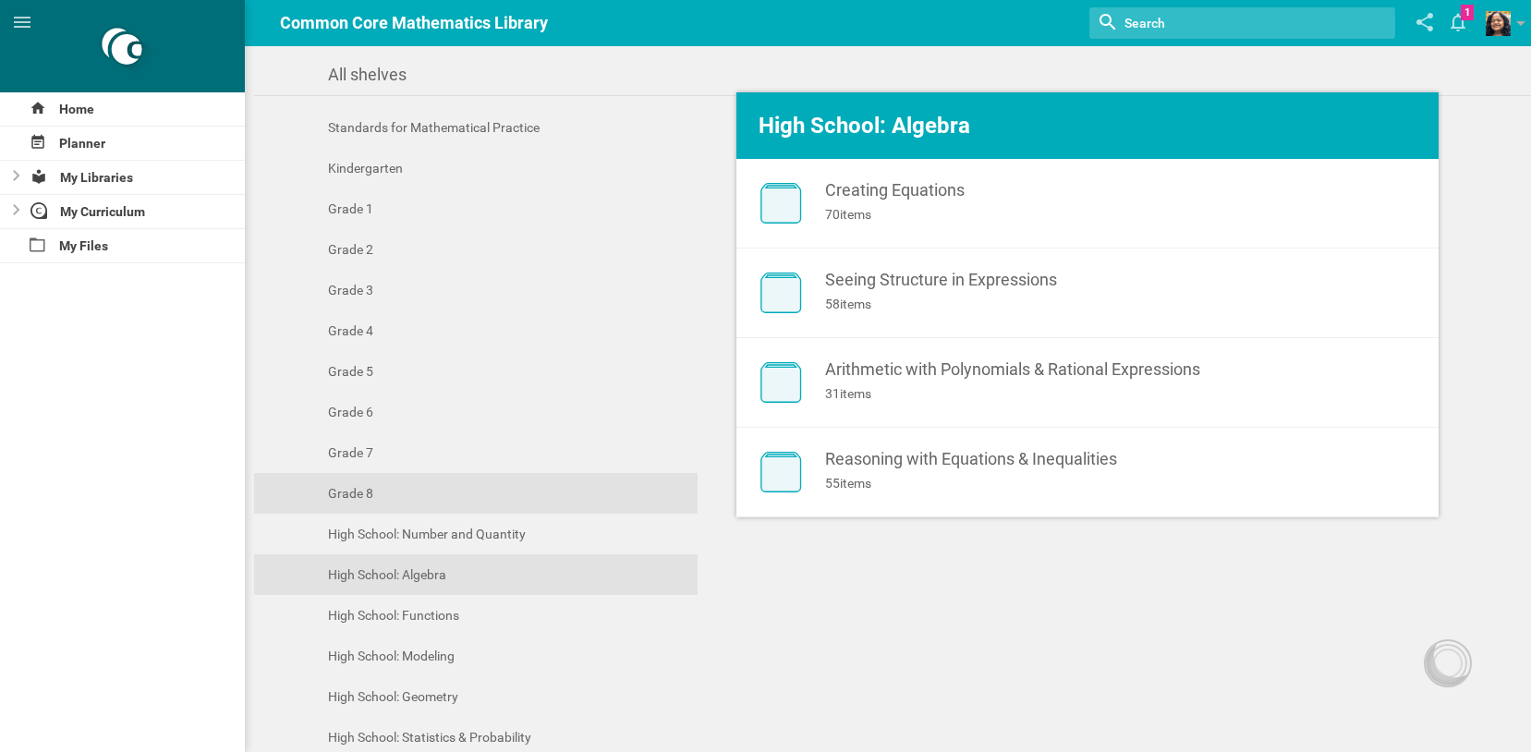
scroll to position [49, 0]
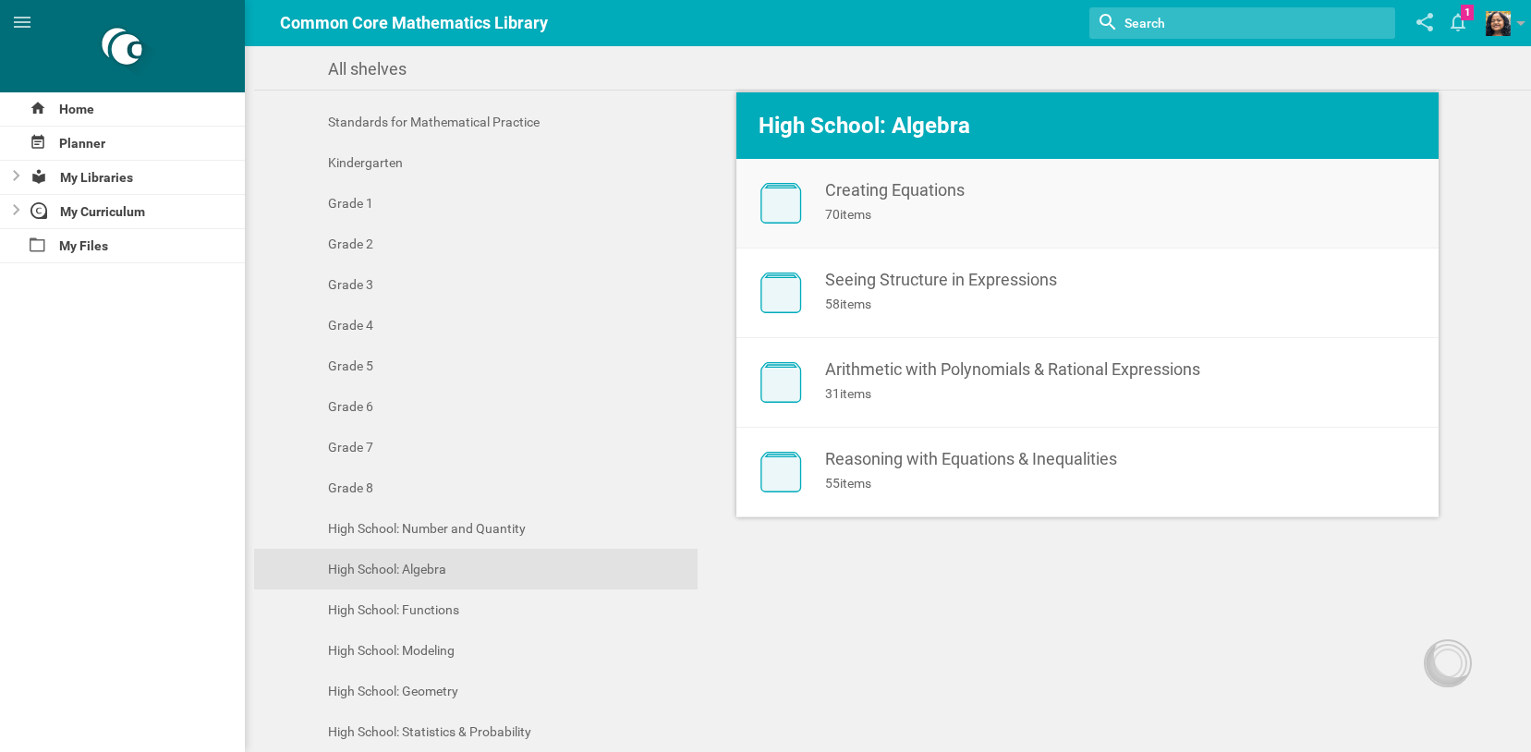
click at [866, 188] on div "Creating Equations" at bounding box center [1106, 190] width 562 height 18
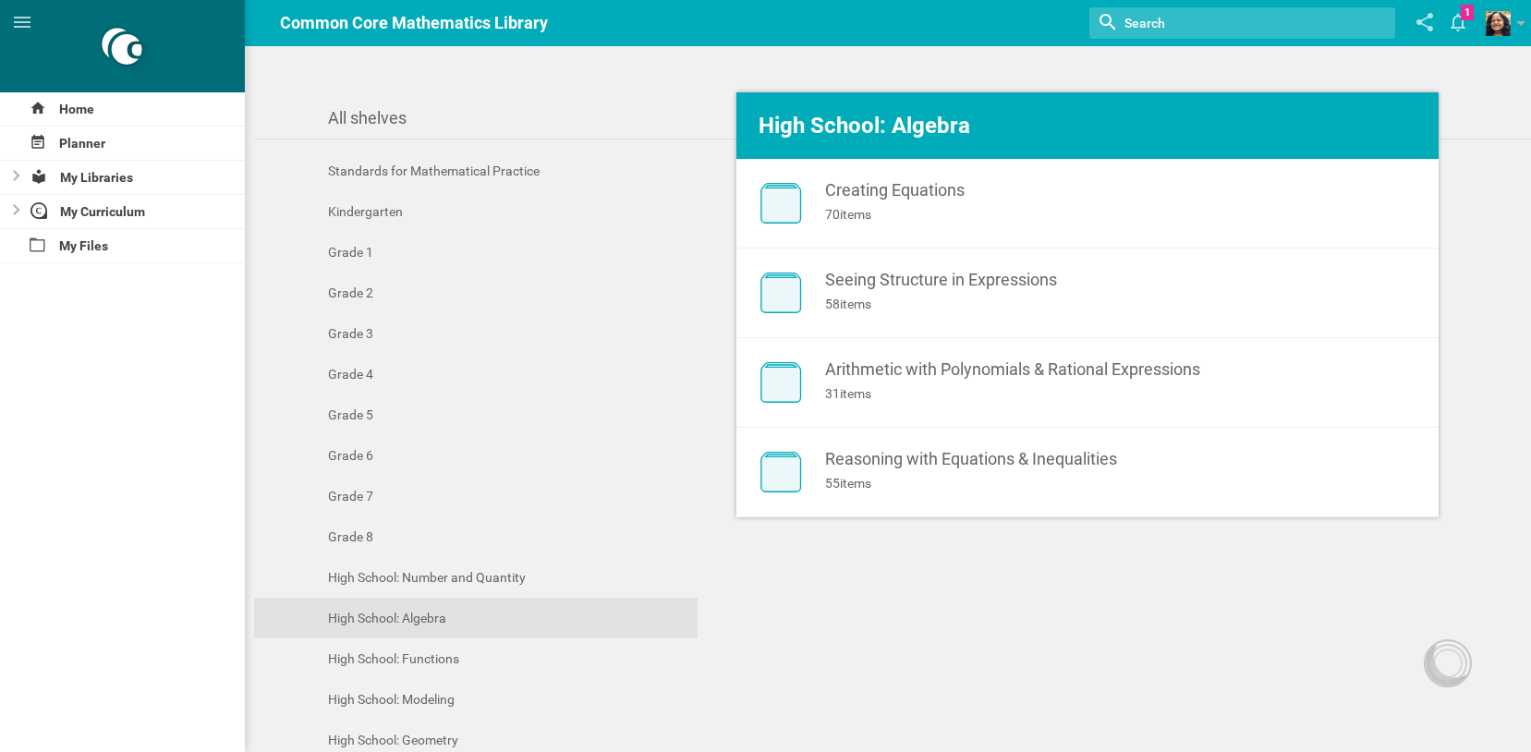
drag, startPoint x: 568, startPoint y: 21, endPoint x: 345, endPoint y: 42, distance: 223.6
click at [261, 21] on hgroup "Common Core Mathematics Library Nothing found with term "" 1 Moe is now followi…" at bounding box center [892, 23] width 1277 height 46
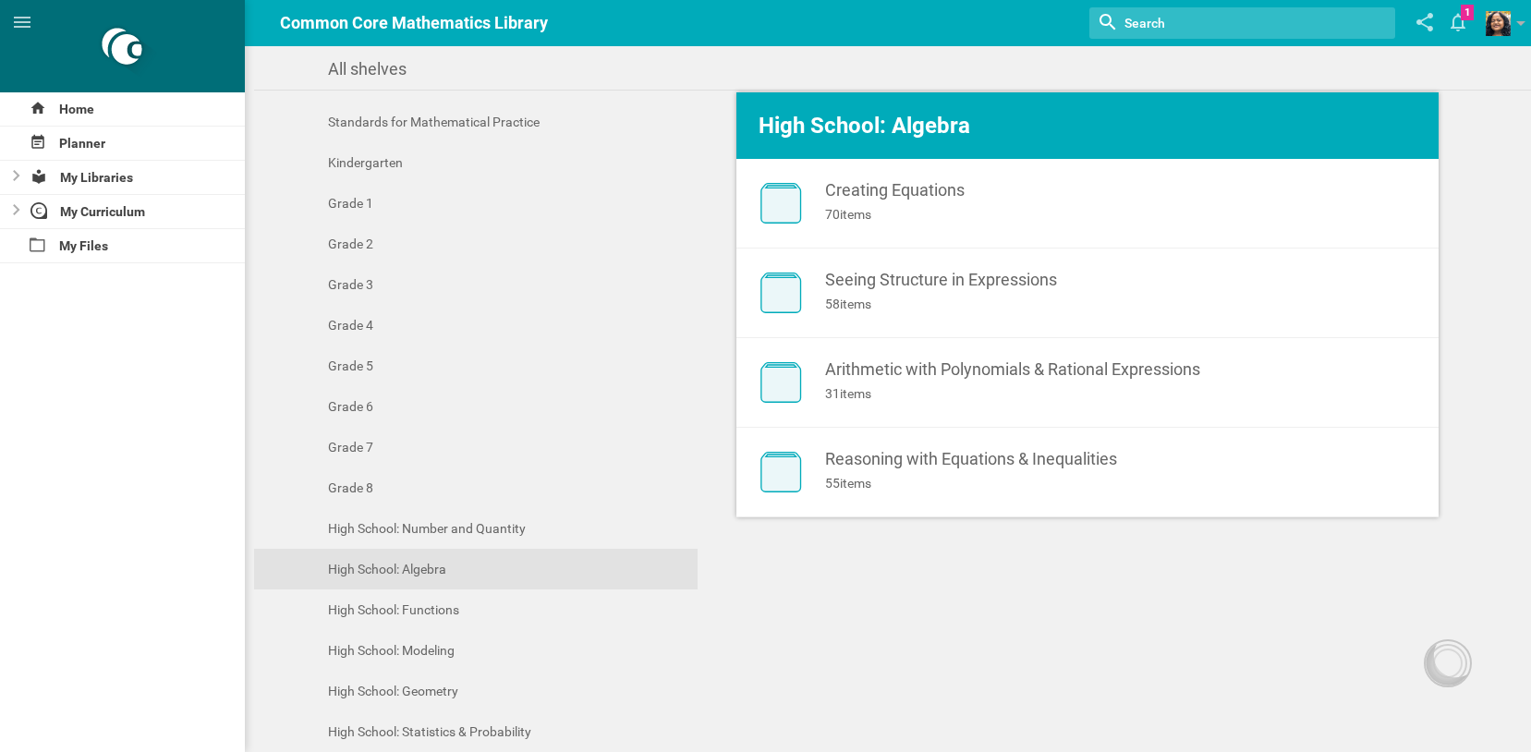
click at [905, 281] on div "Seeing Structure in Expressions" at bounding box center [1106, 280] width 562 height 18
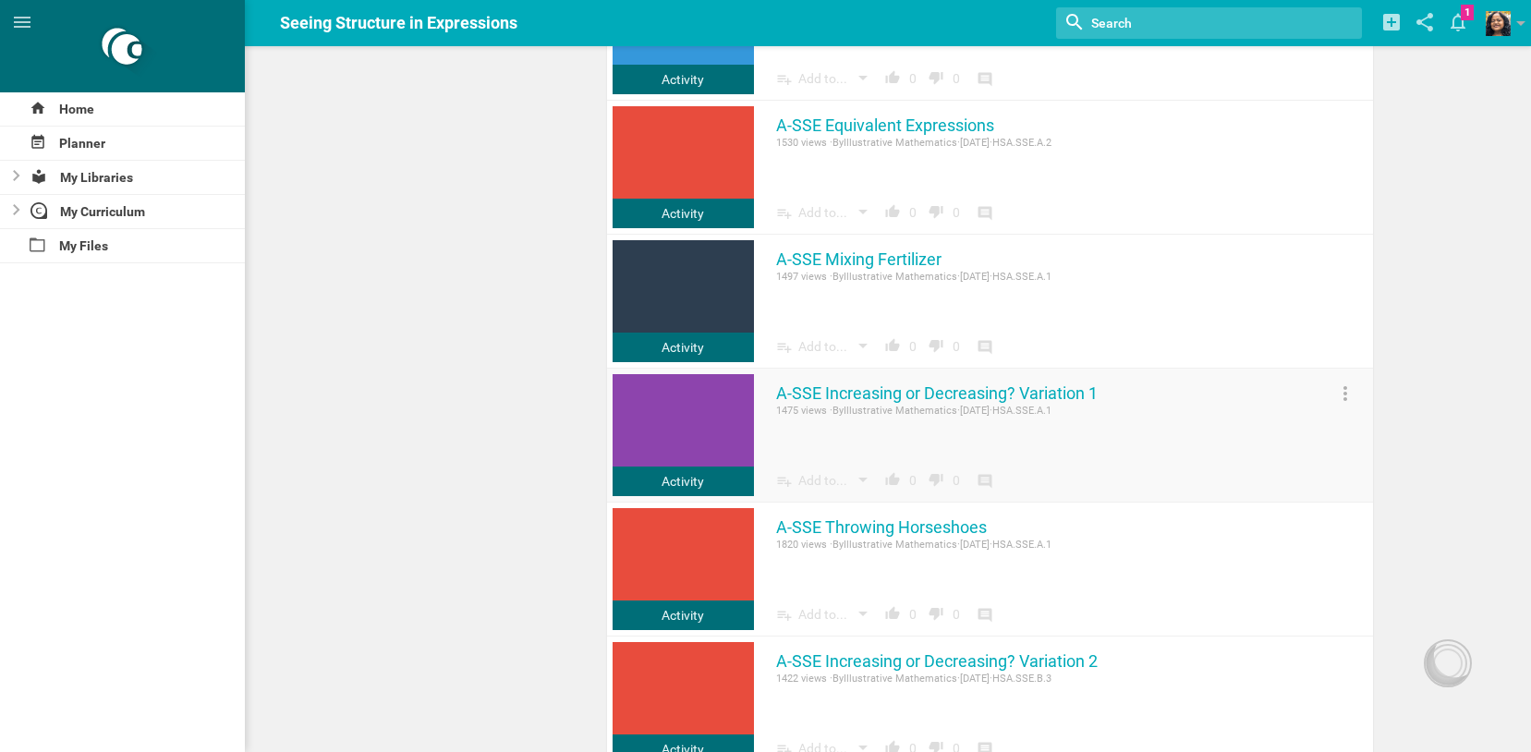
scroll to position [778, 0]
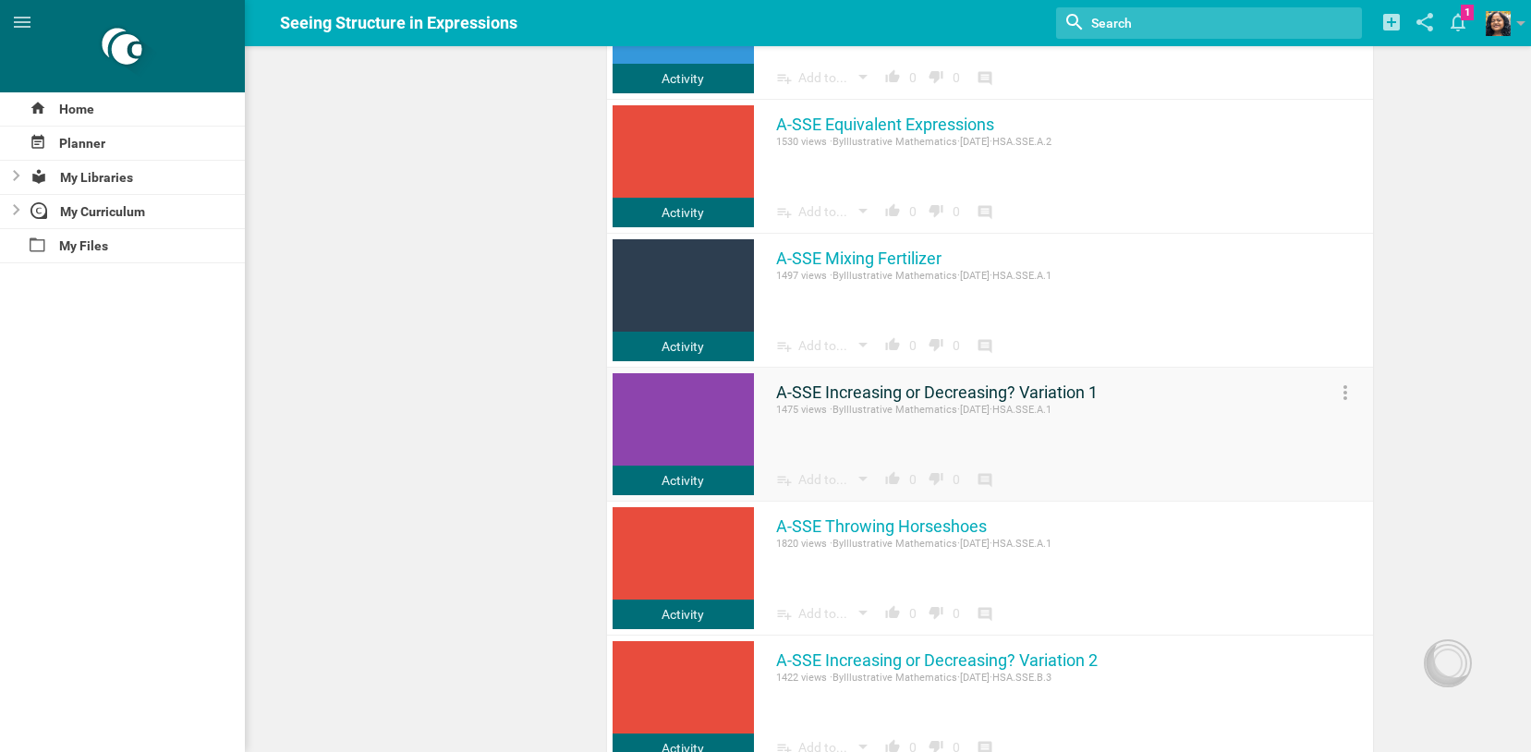
click at [898, 390] on link "A-SSE Increasing or Decreasing? Variation 1" at bounding box center [936, 393] width 321 height 22
